Goal: Information Seeking & Learning: Check status

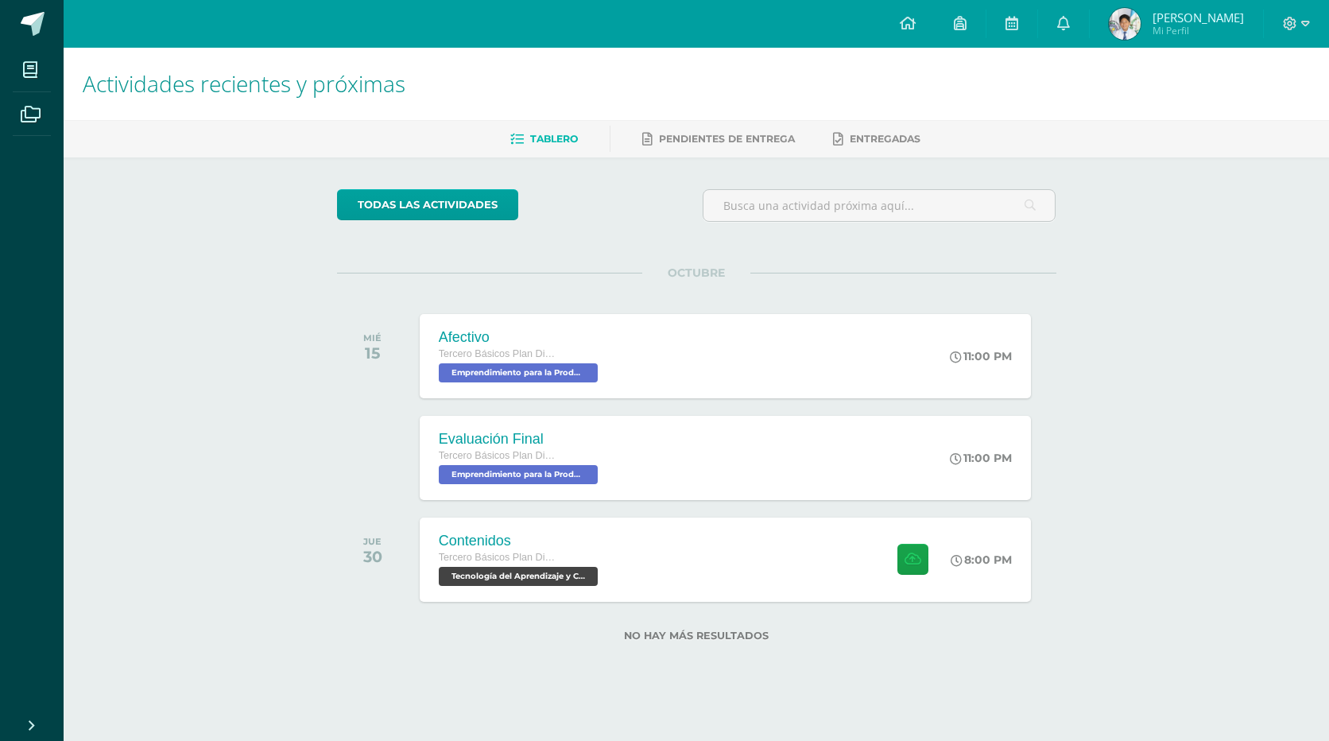
click at [1130, 30] on img at bounding box center [1124, 24] width 32 height 32
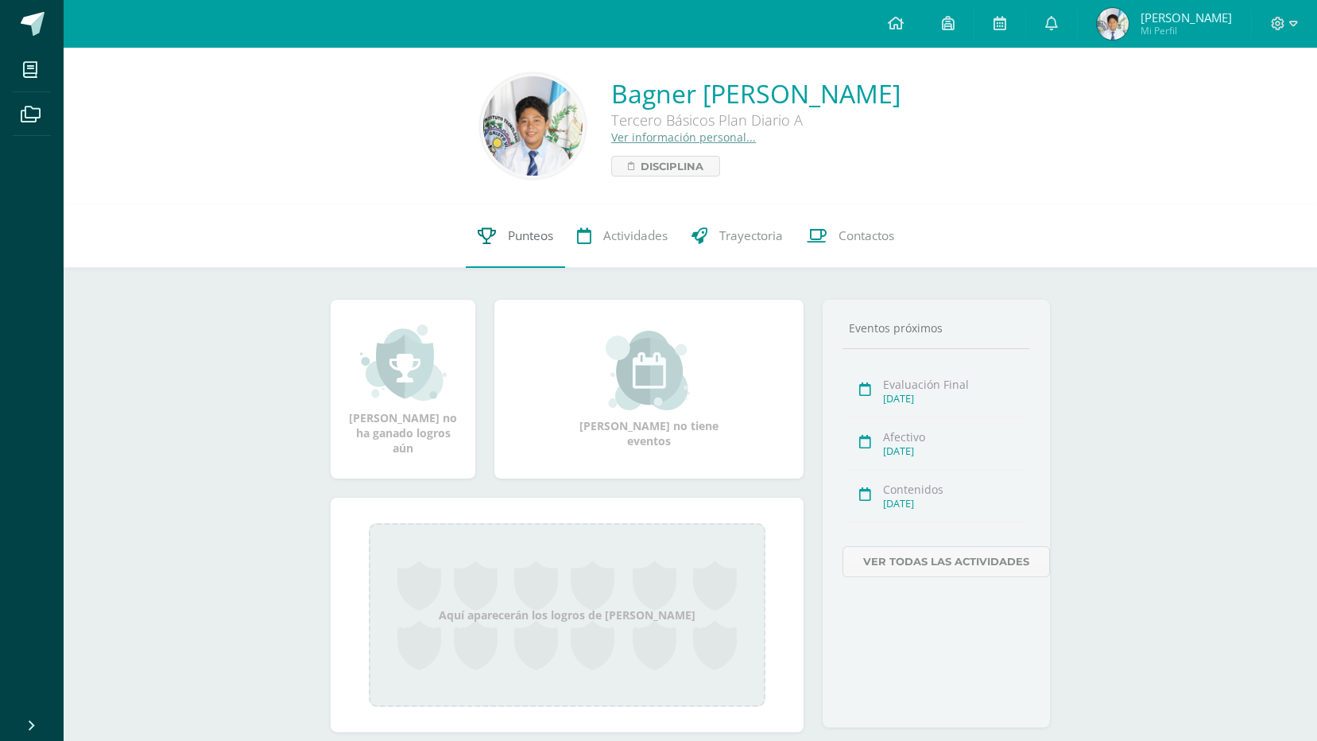
click at [510, 230] on span "Punteos" at bounding box center [530, 235] width 45 height 17
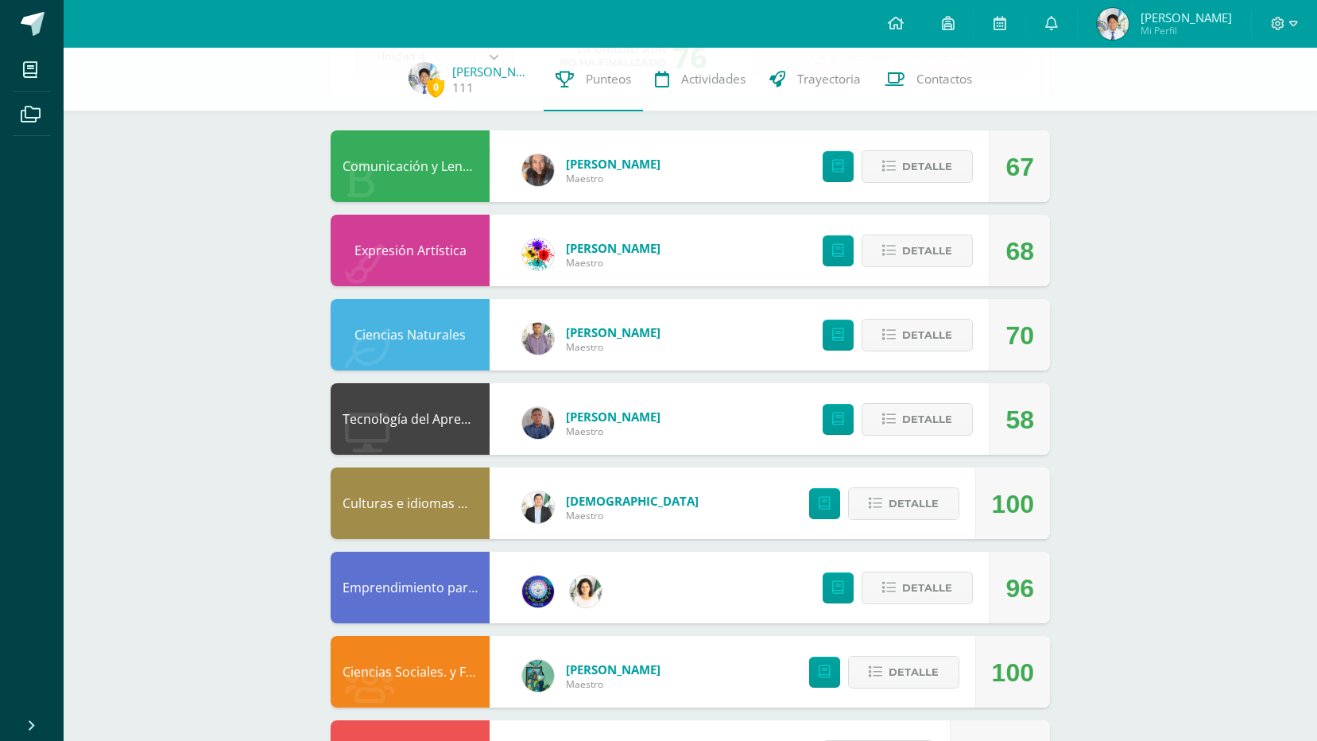
scroll to position [371, 0]
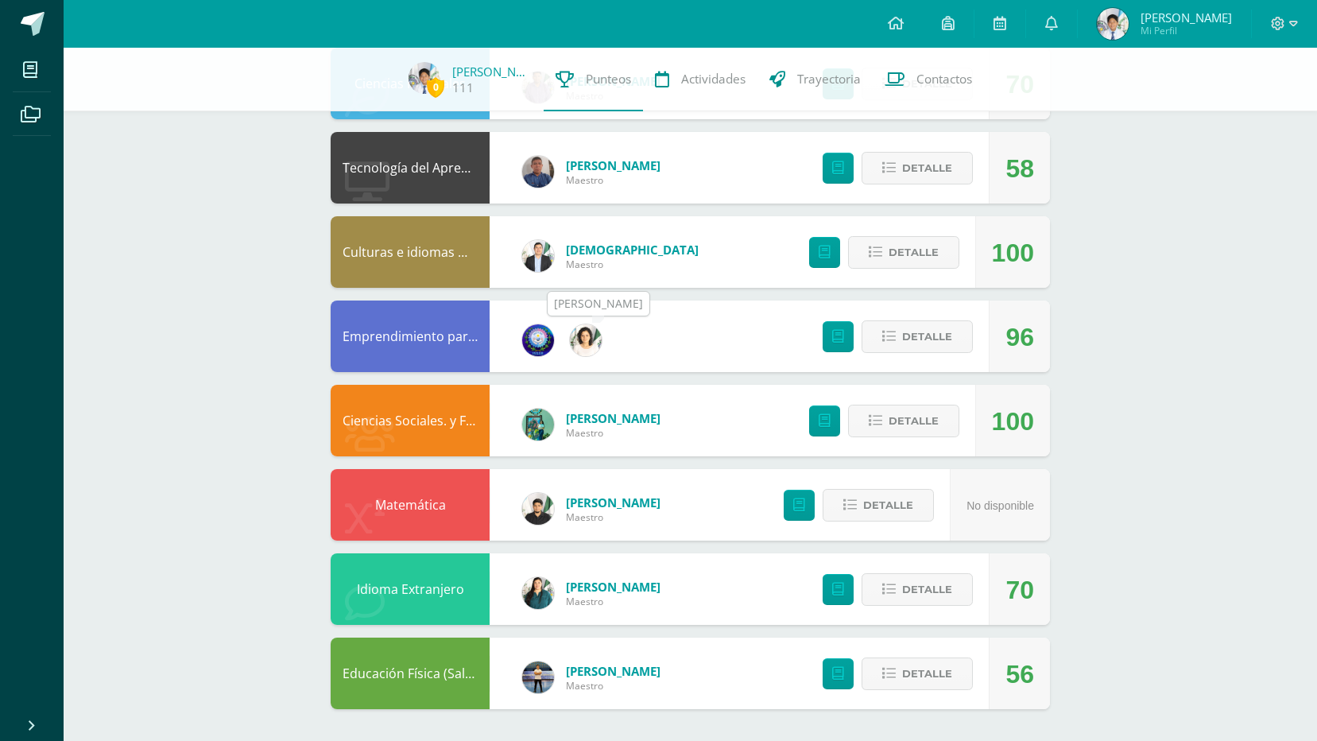
click at [582, 332] on img at bounding box center [586, 340] width 32 height 32
